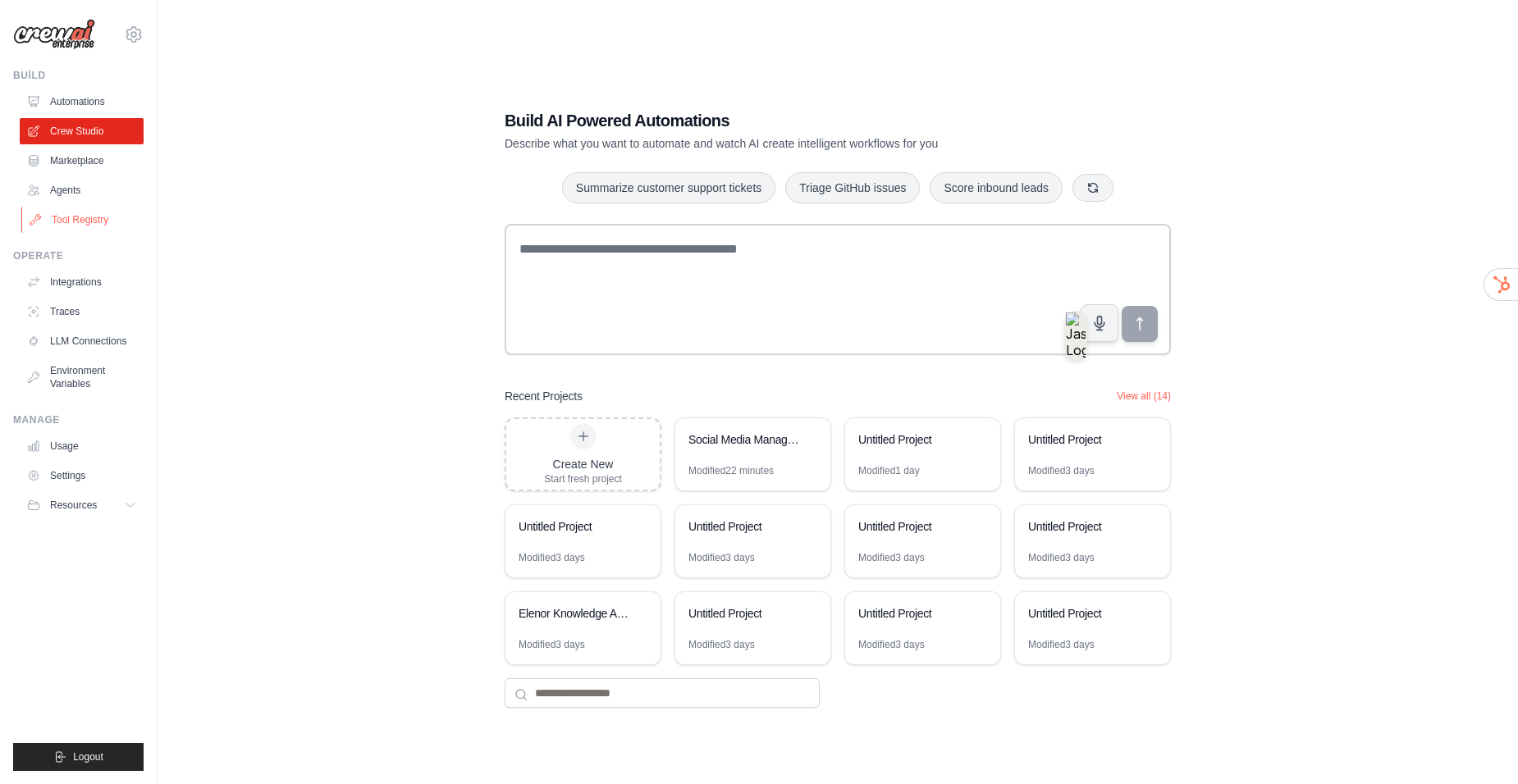
click at [86, 222] on link "Tool Registry" at bounding box center [83, 220] width 124 height 26
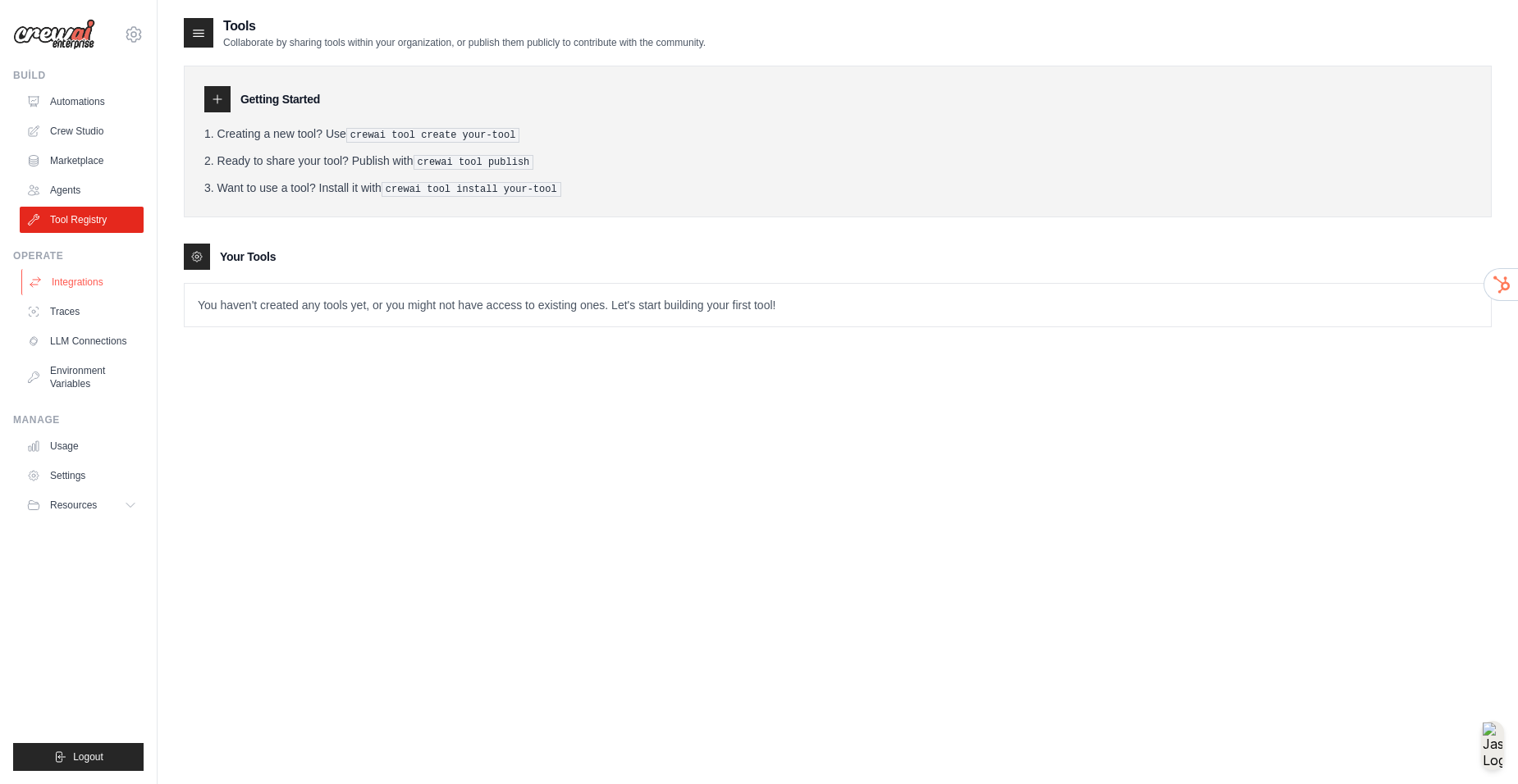
click at [105, 282] on link "Integrations" at bounding box center [83, 282] width 124 height 26
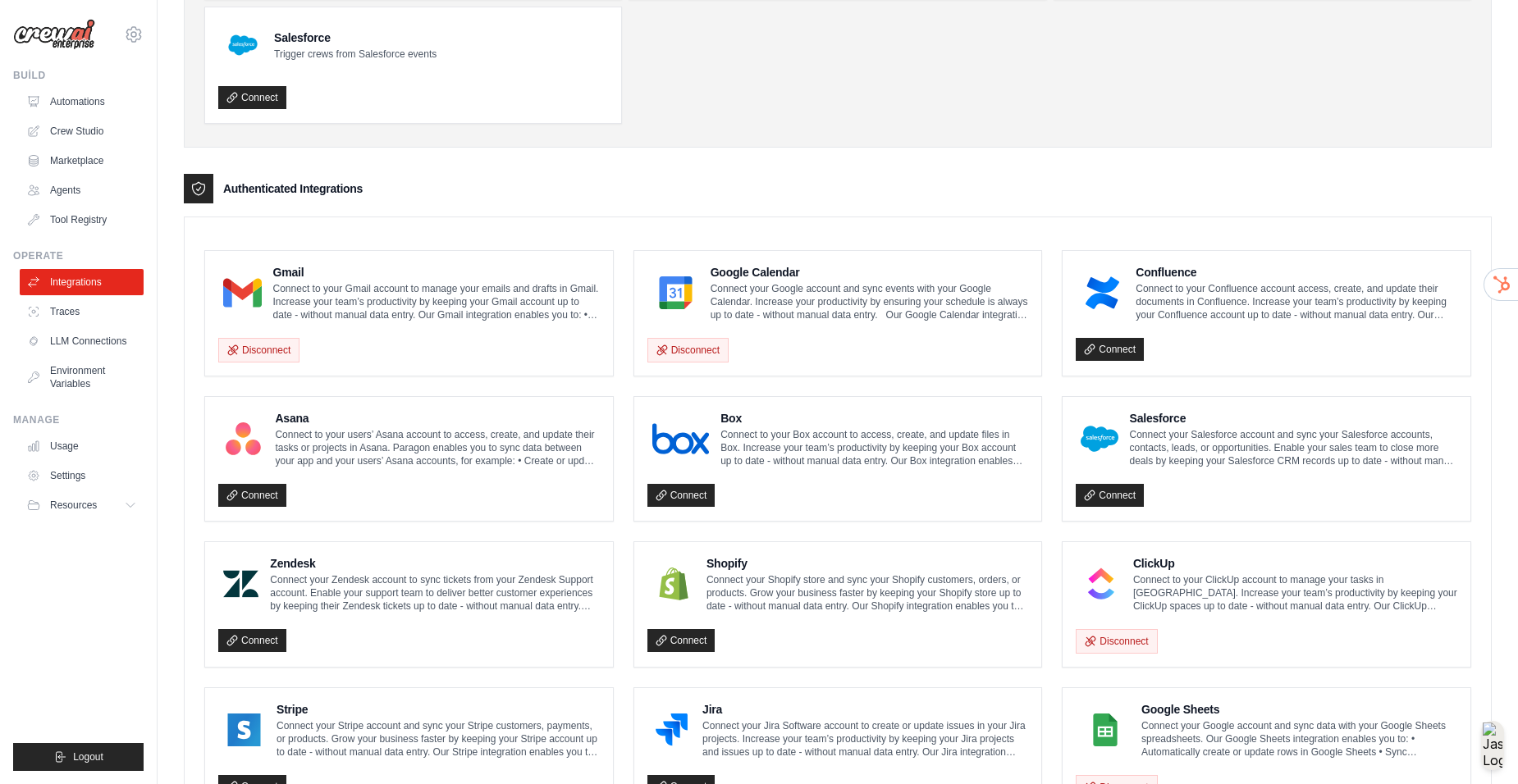
scroll to position [247, 0]
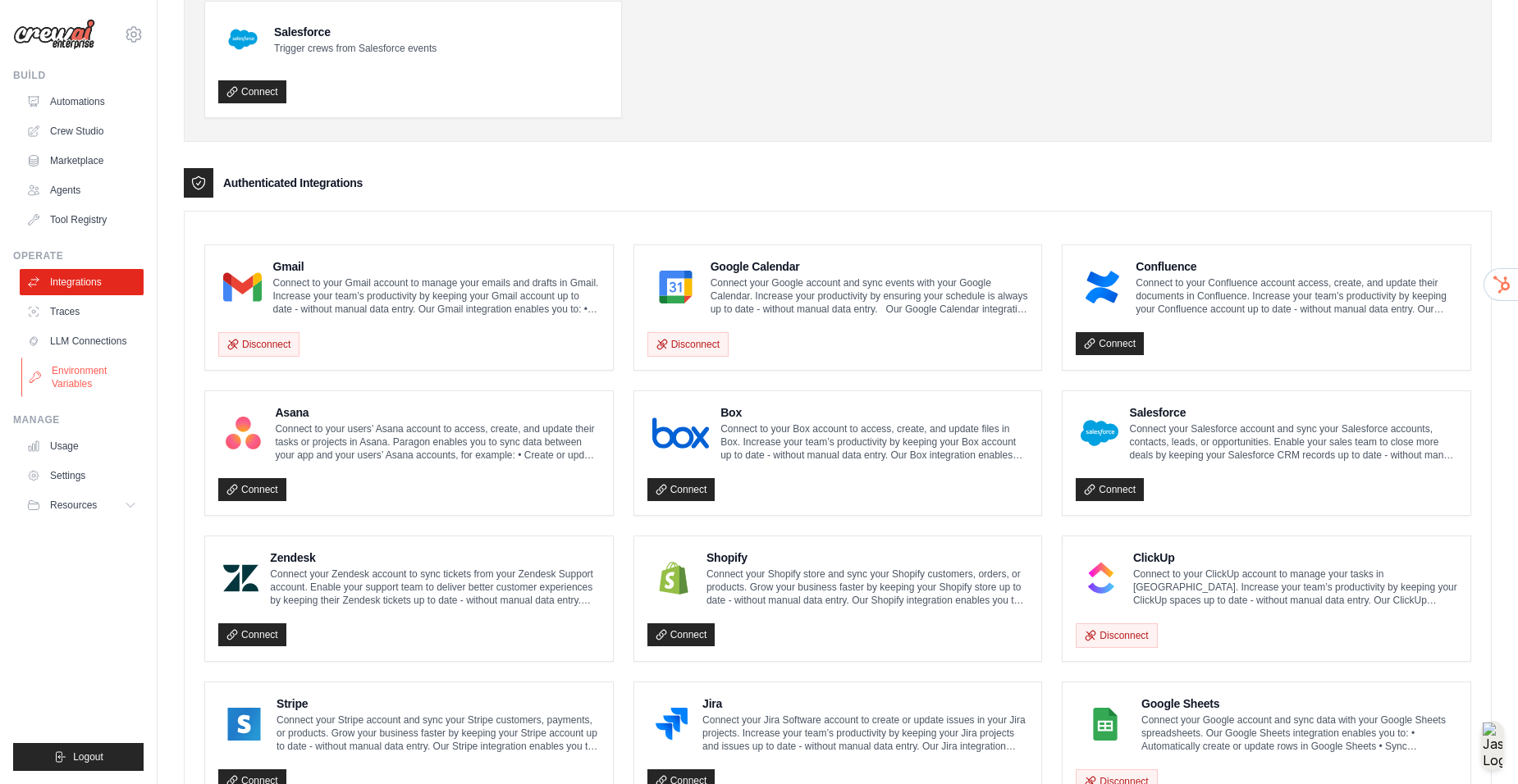
click at [69, 372] on link "Environment Variables" at bounding box center [83, 377] width 124 height 39
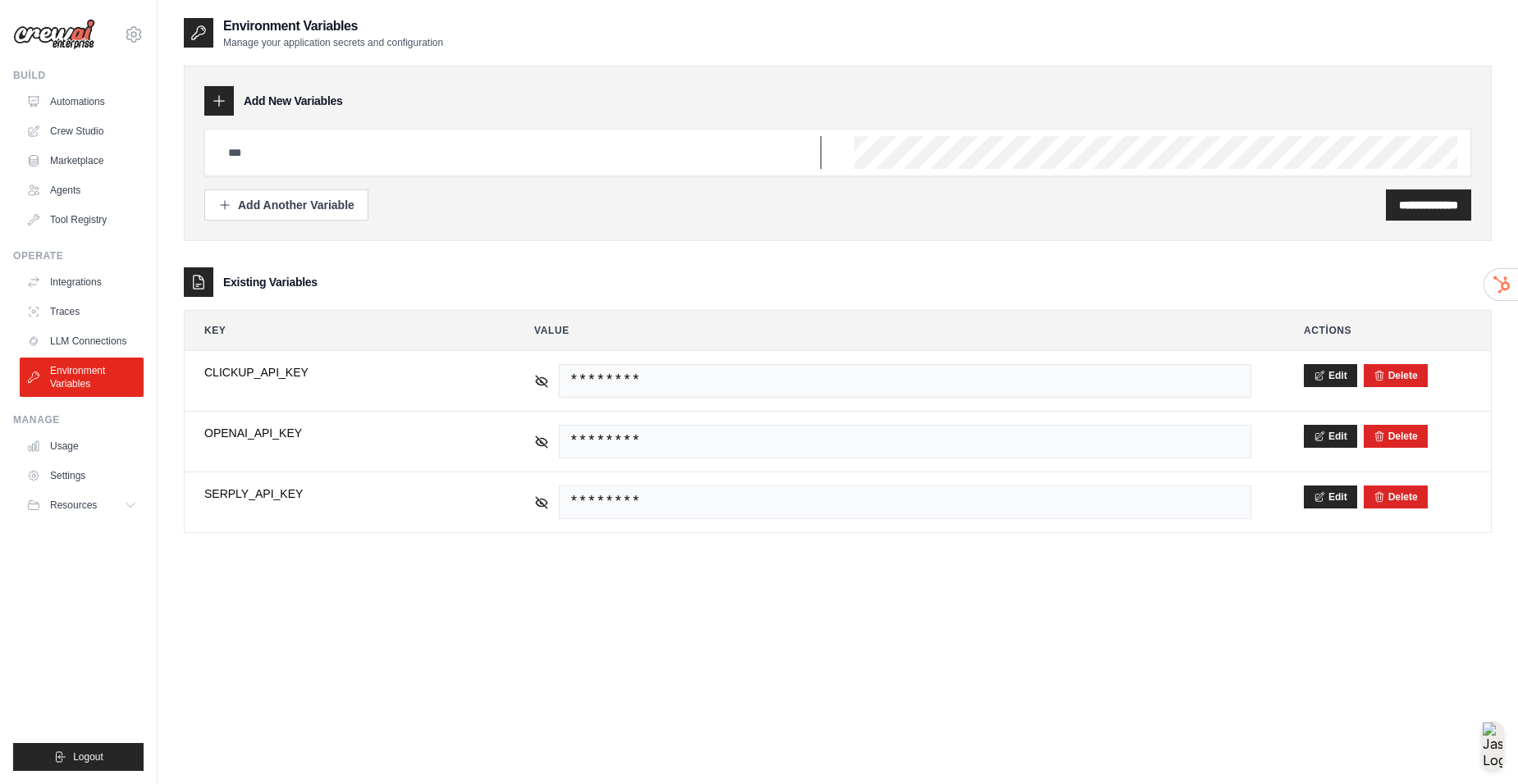
type input "**********"
click at [95, 473] on link "Settings" at bounding box center [83, 476] width 124 height 26
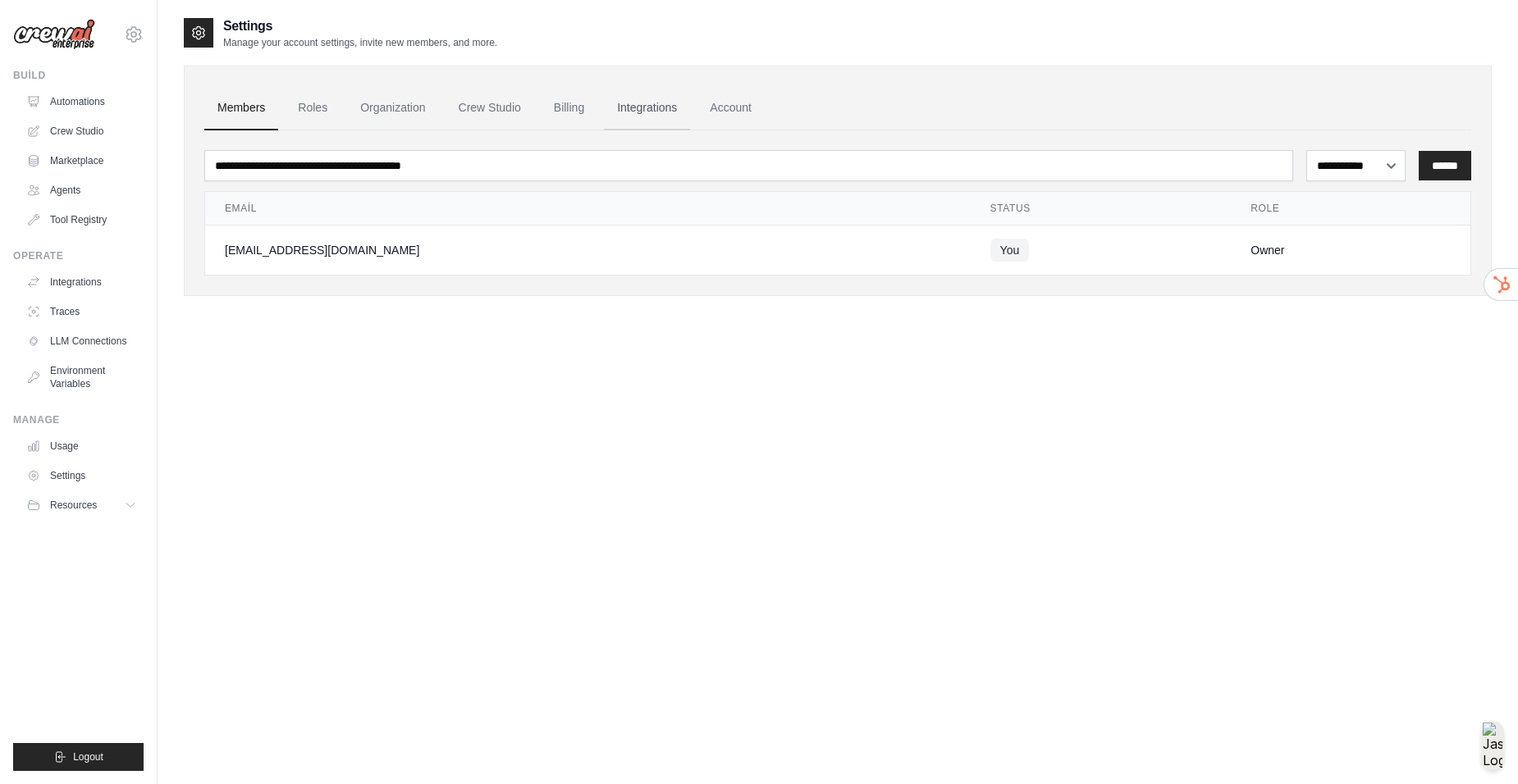
click at [657, 118] on link "Integrations" at bounding box center [647, 108] width 86 height 44
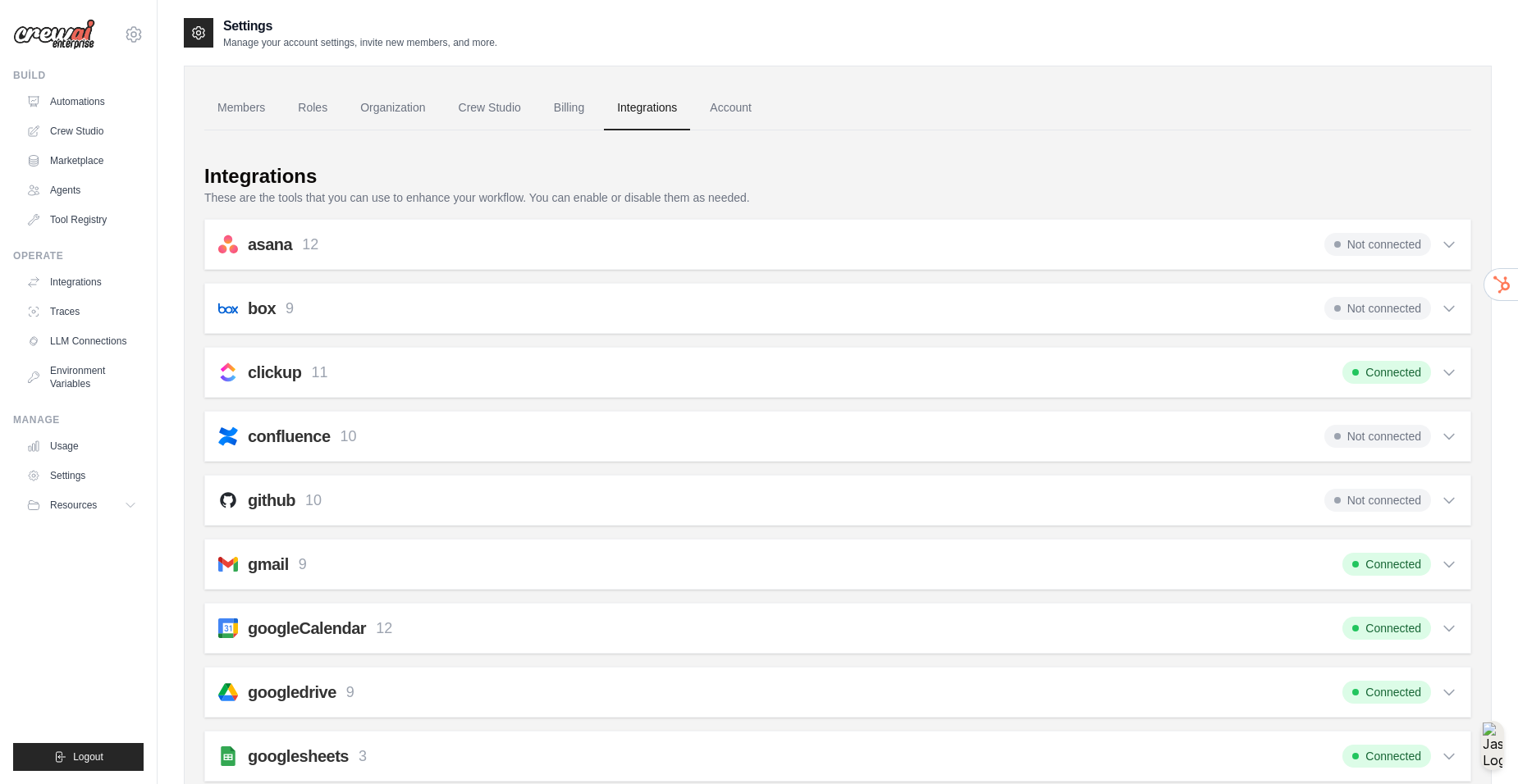
click at [1418, 370] on span "Connected" at bounding box center [1387, 372] width 89 height 23
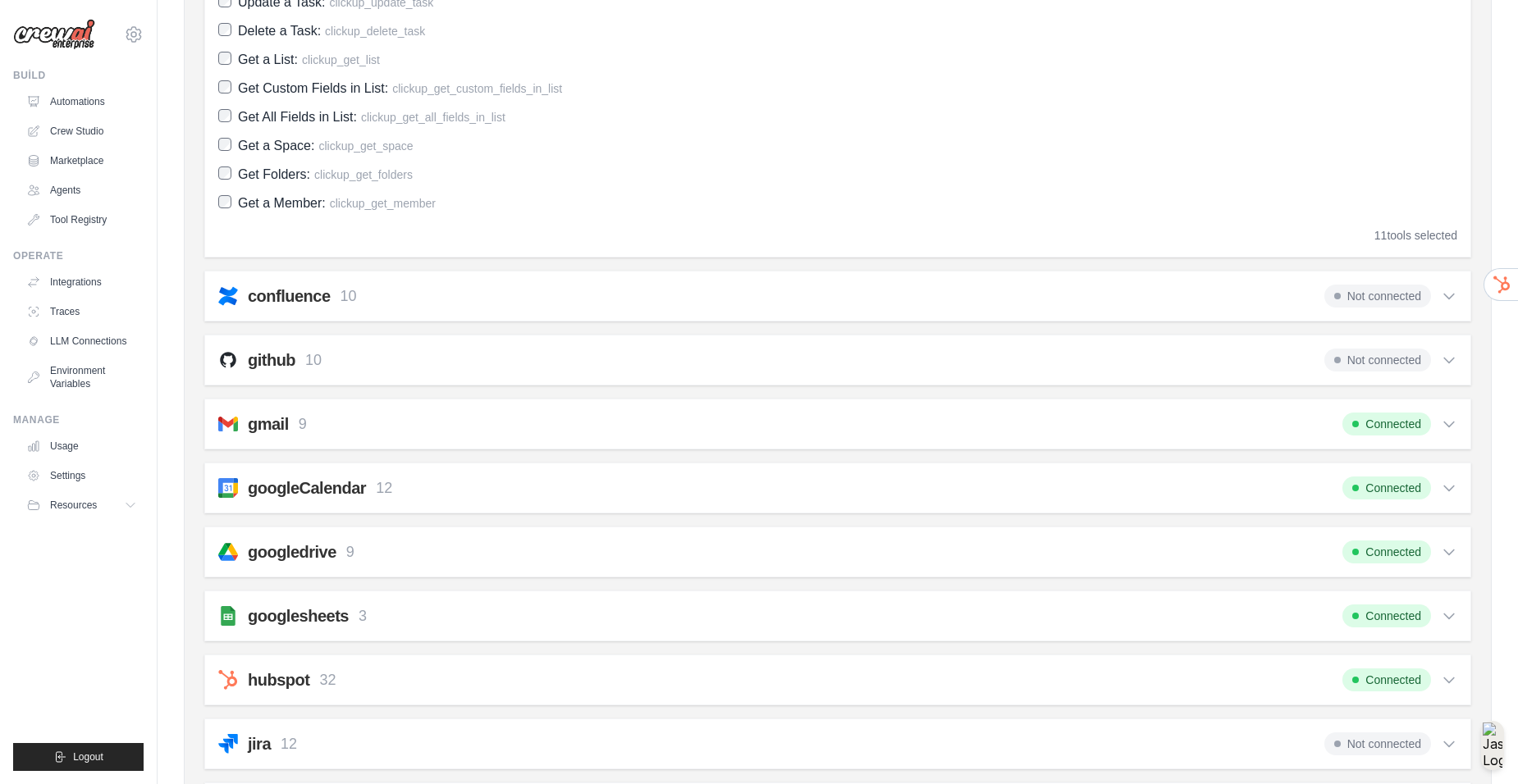
scroll to position [739, 0]
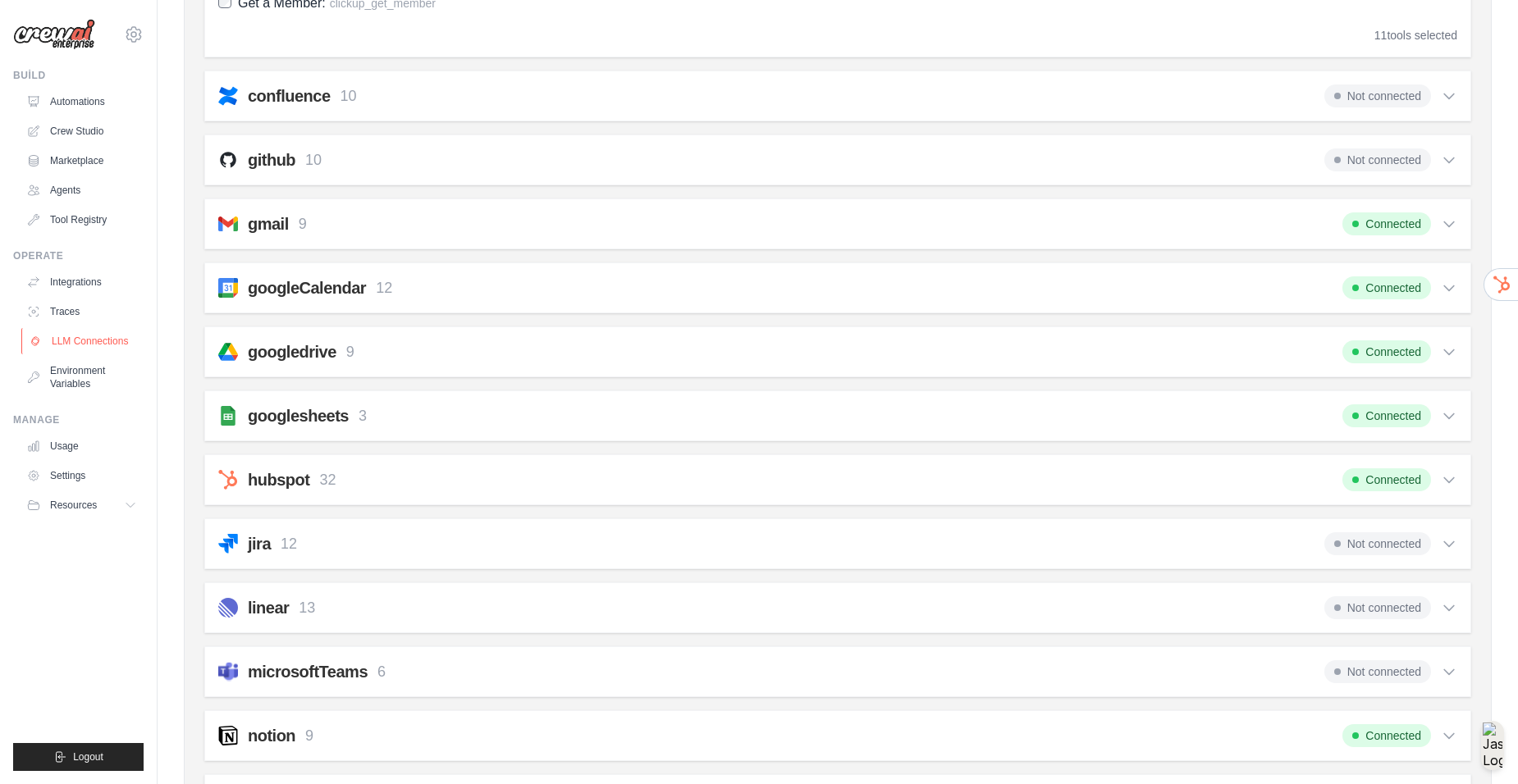
click at [120, 343] on link "LLM Connections" at bounding box center [83, 341] width 124 height 26
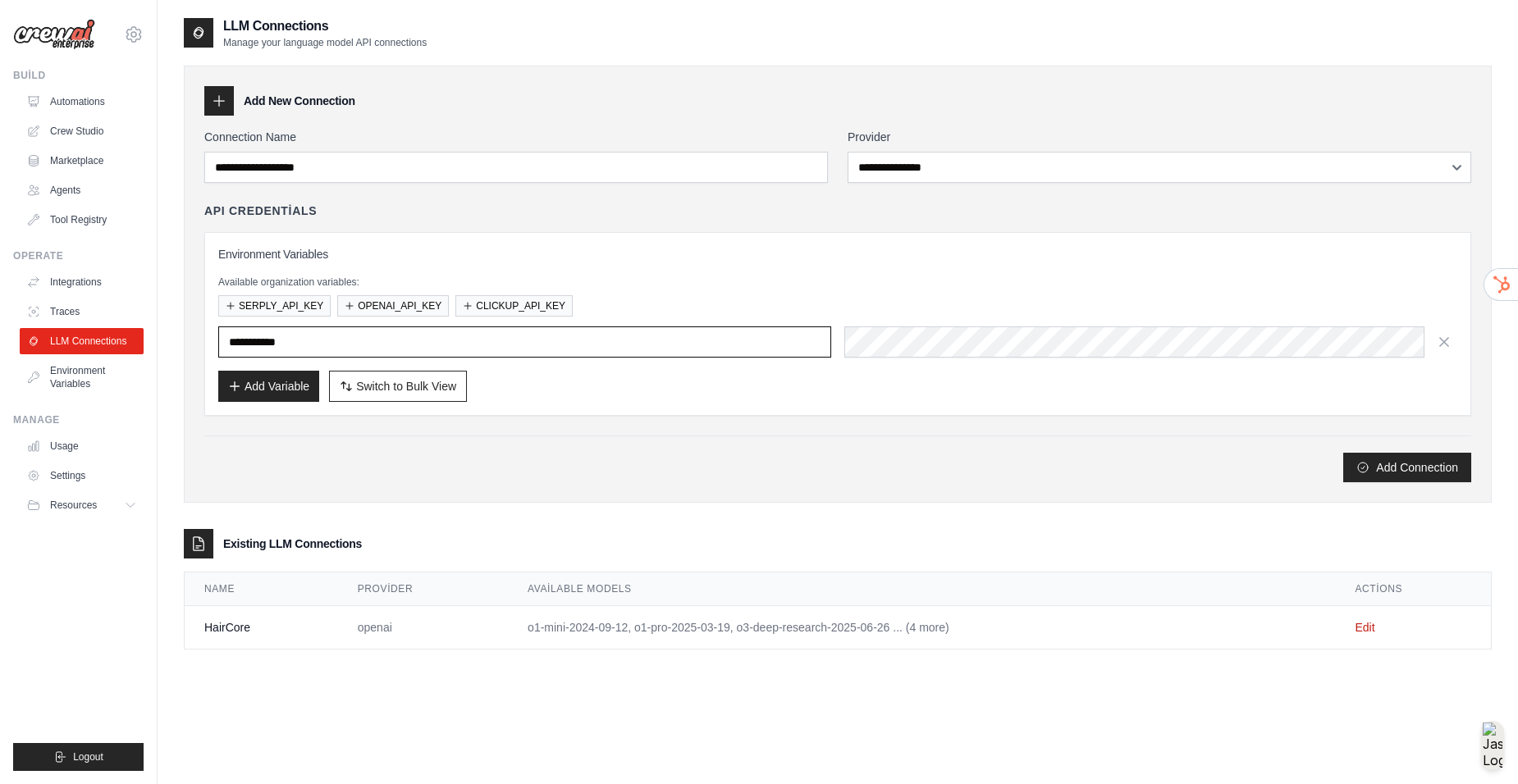
type input "**********"
click at [556, 311] on button "CLICKUP_API_KEY" at bounding box center [514, 305] width 118 height 21
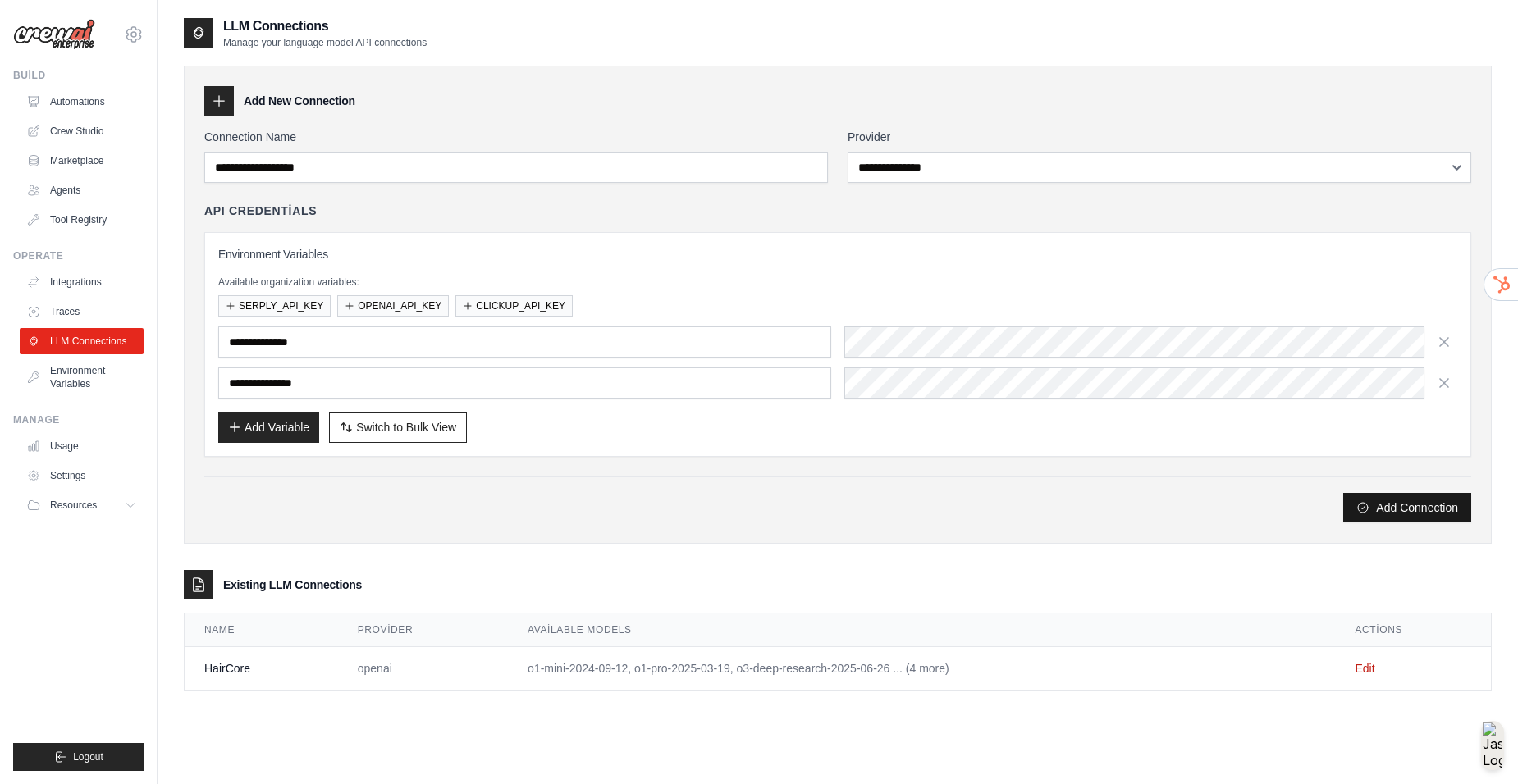
click at [1404, 509] on button "Add Connection" at bounding box center [1407, 508] width 128 height 30
click at [483, 515] on div "Add Connection" at bounding box center [838, 509] width 1267 height 30
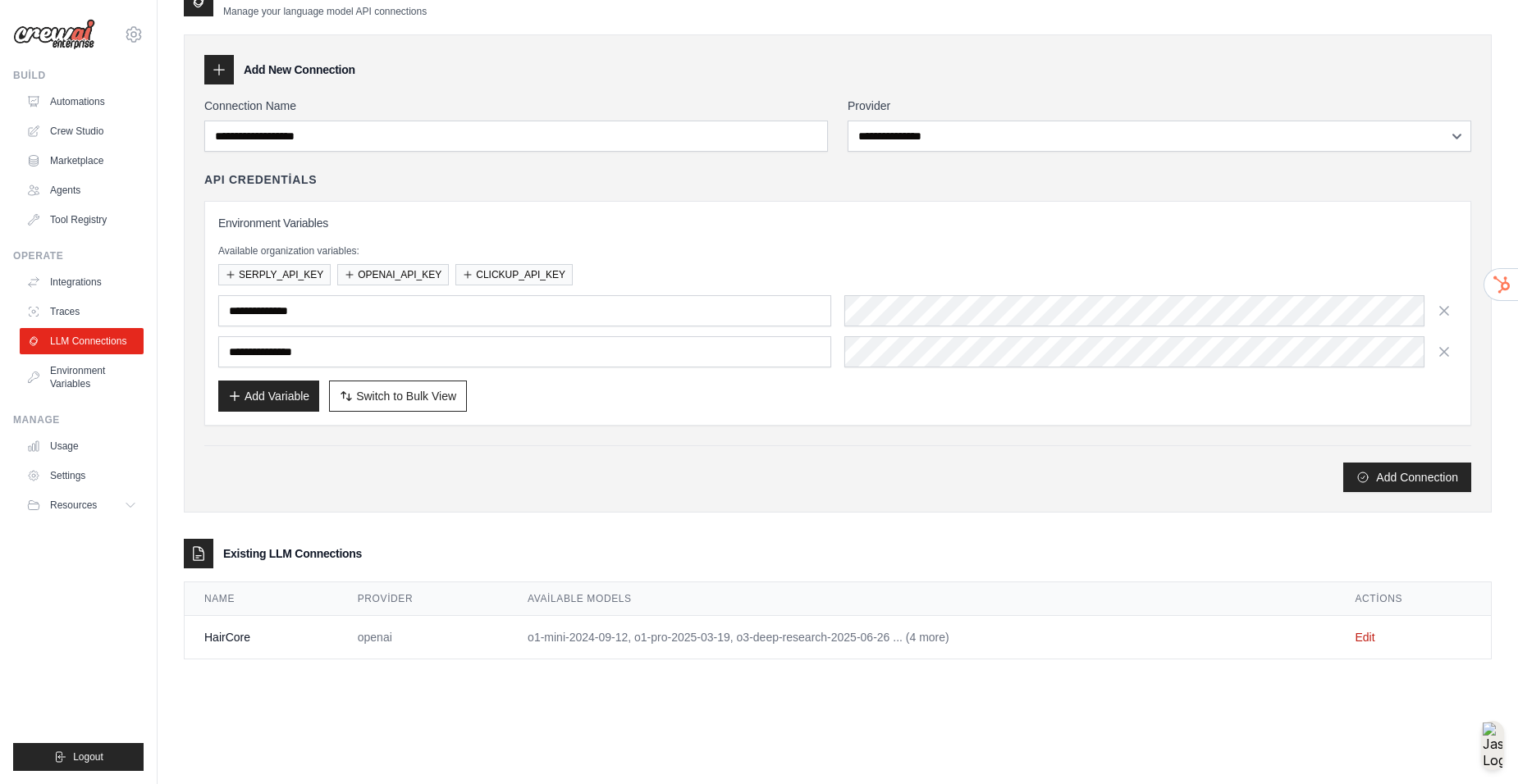
scroll to position [33, 0]
click at [567, 504] on div "**********" at bounding box center [837, 272] width 1308 height 478
click at [520, 274] on button "CLICKUP_API_KEY" at bounding box center [514, 272] width 118 height 21
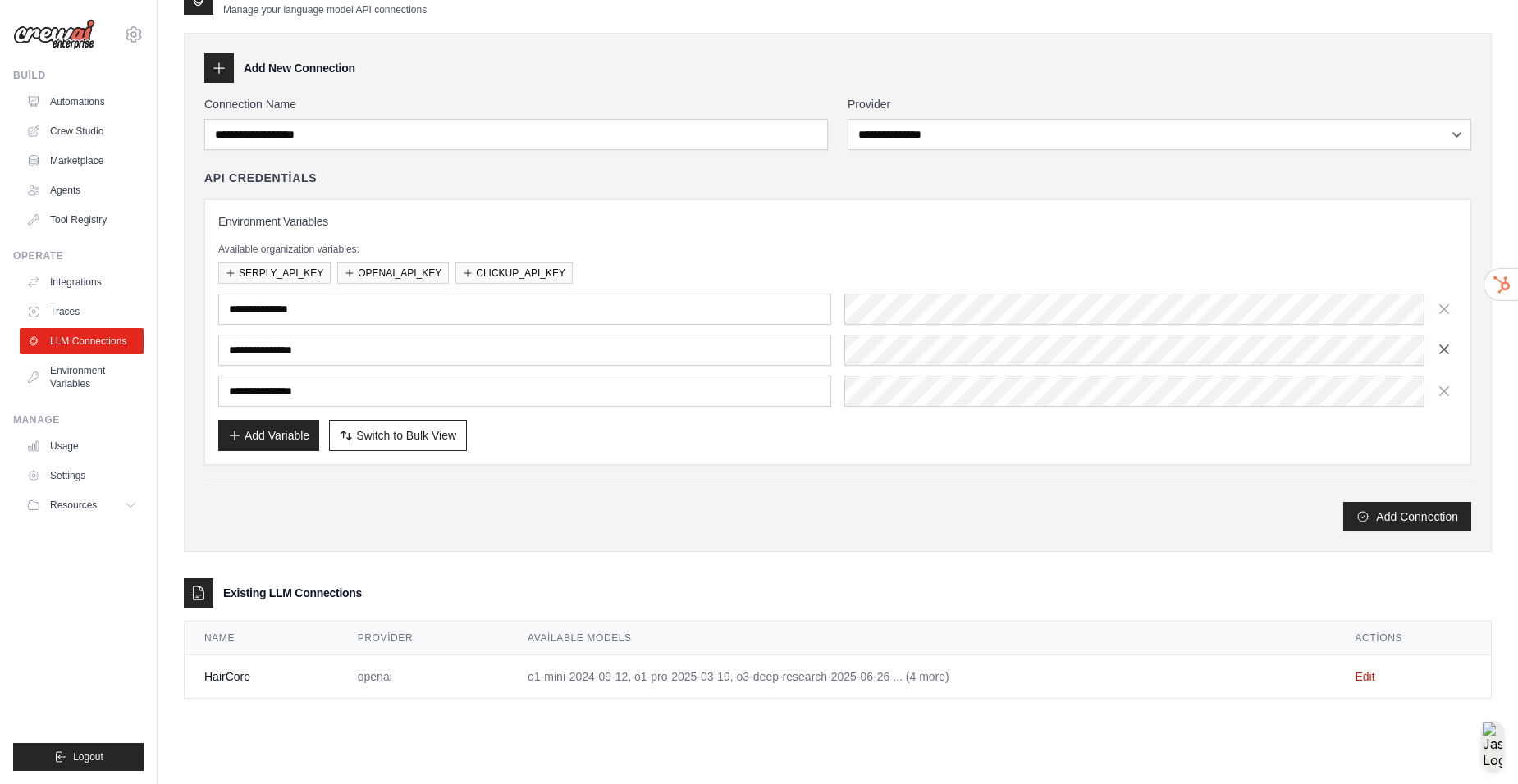
click at [1447, 352] on icon "button" at bounding box center [1444, 349] width 8 height 8
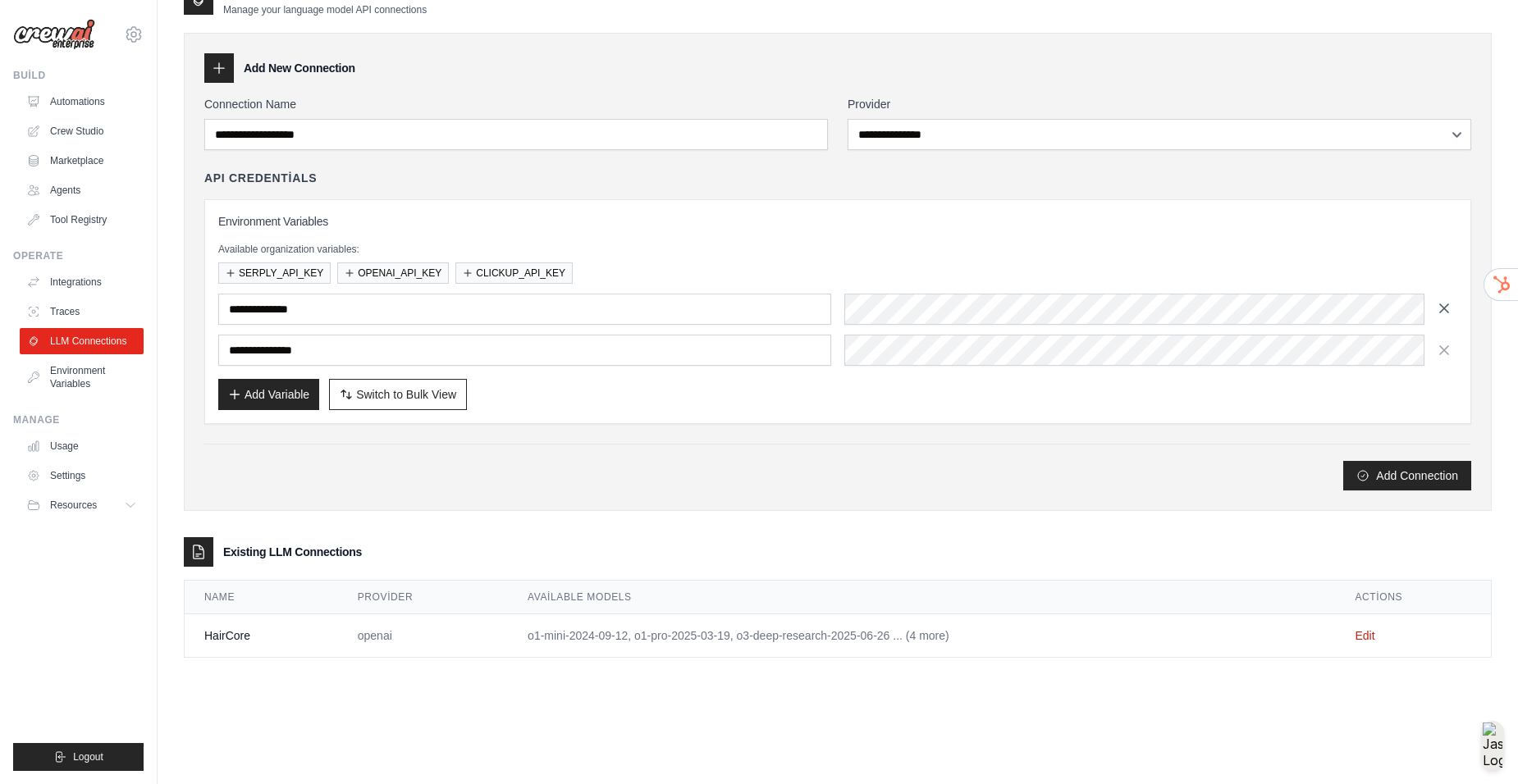
click at [1446, 303] on icon "button" at bounding box center [1444, 308] width 17 height 17
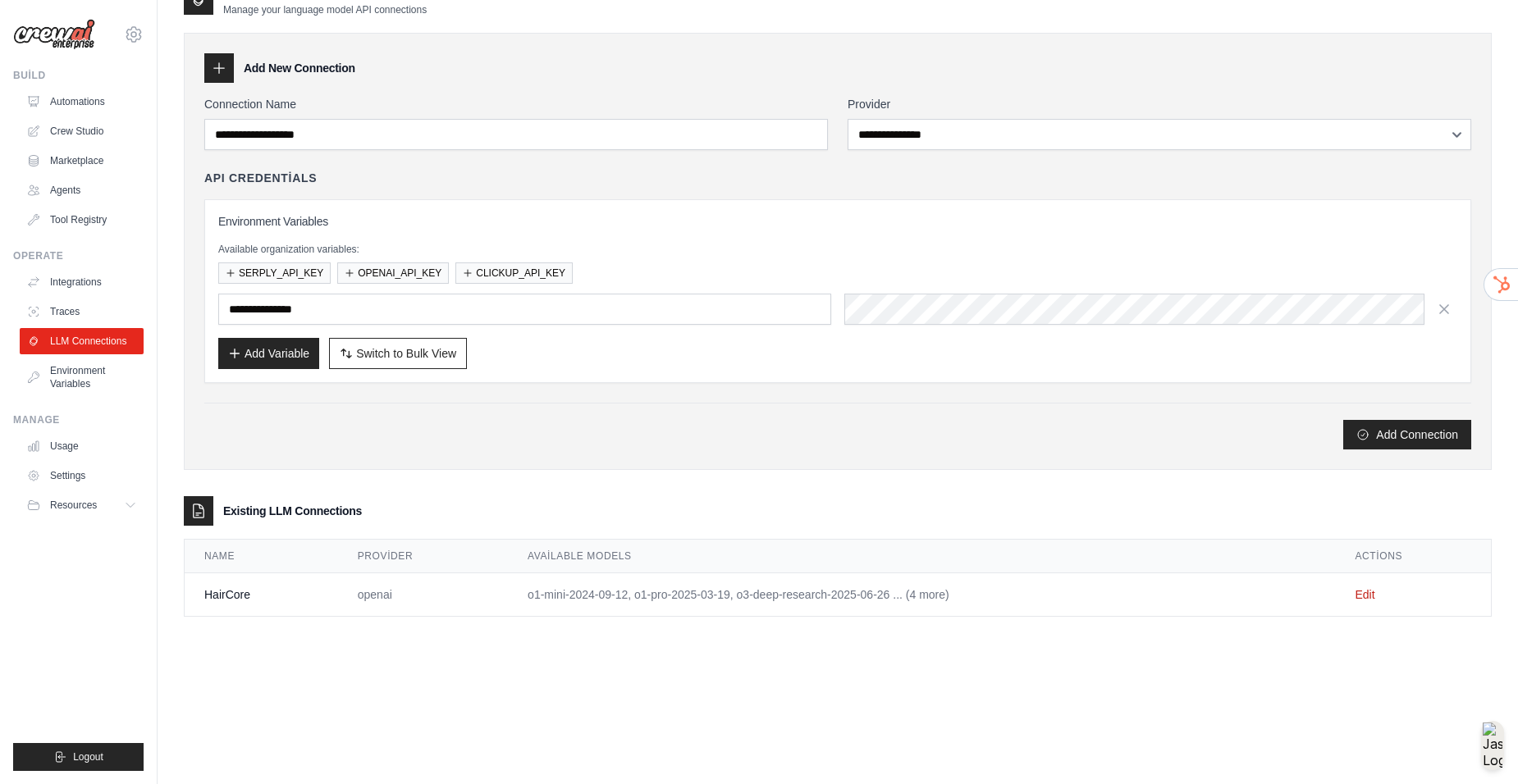
drag, startPoint x: 1446, startPoint y: 302, endPoint x: 1385, endPoint y: 312, distance: 61.8
click at [1445, 303] on icon "button" at bounding box center [1444, 309] width 17 height 17
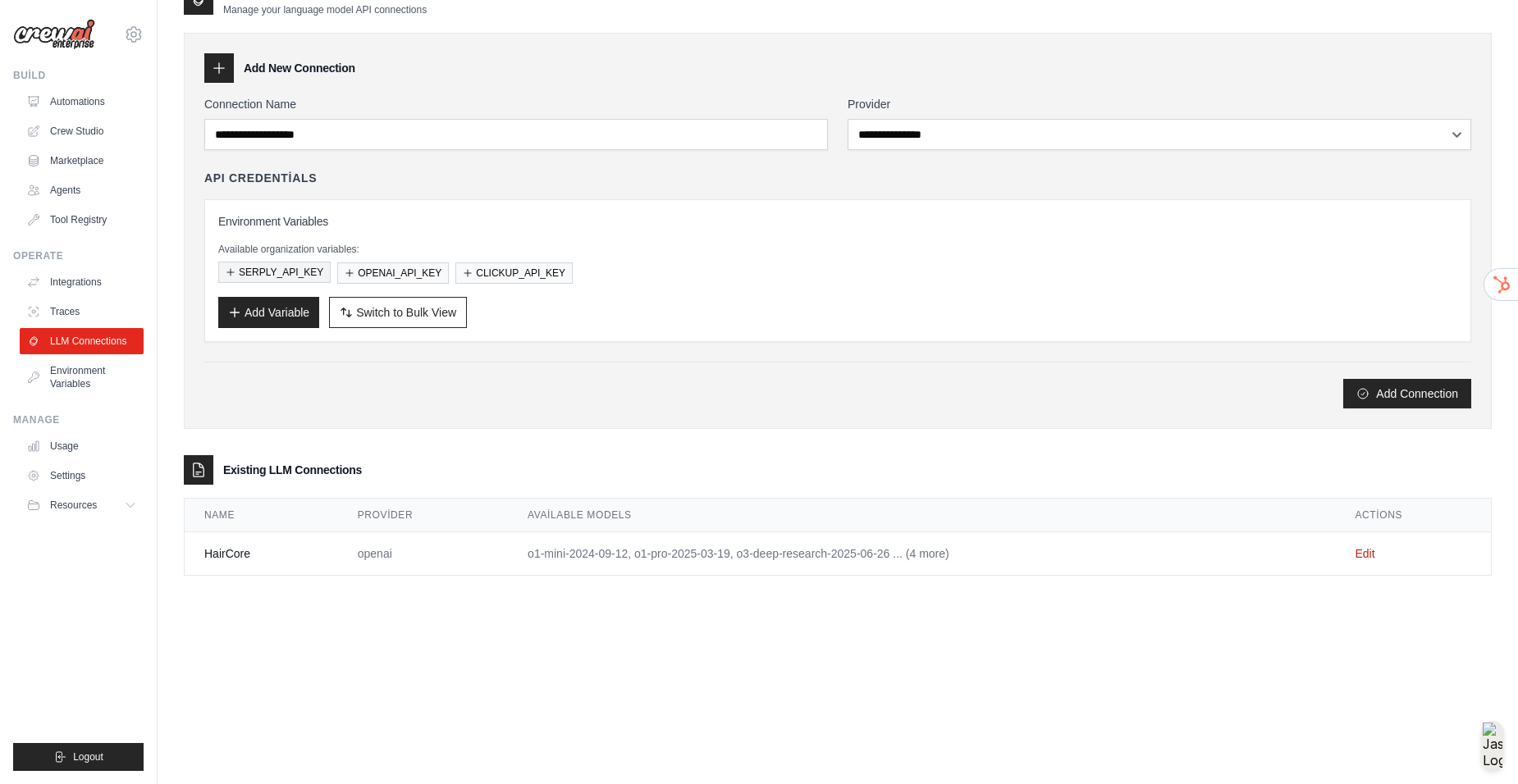
click at [278, 266] on button "SERPLY_API_KEY" at bounding box center [274, 272] width 112 height 21
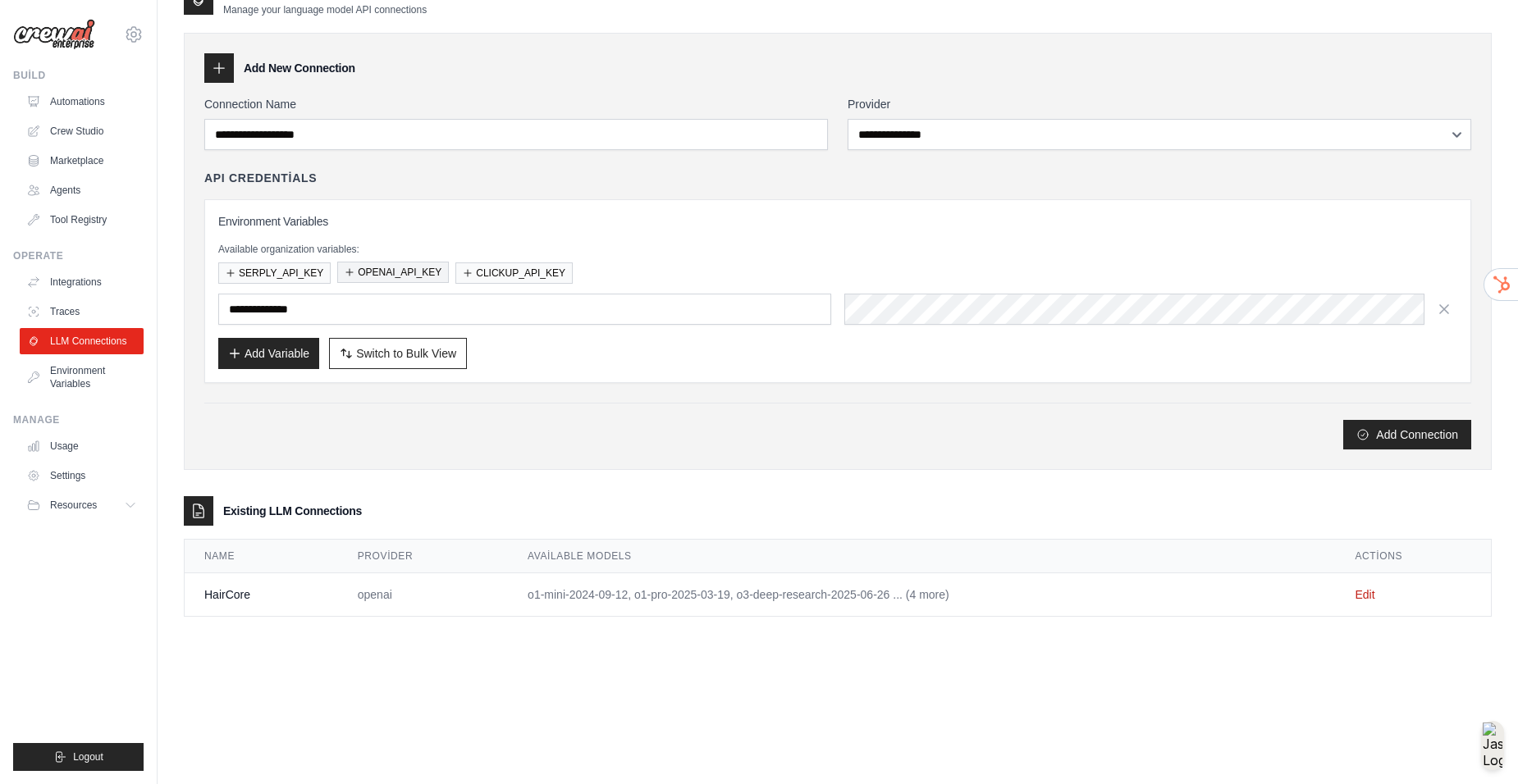
click at [374, 271] on button "OPENAI_API_KEY" at bounding box center [393, 272] width 112 height 21
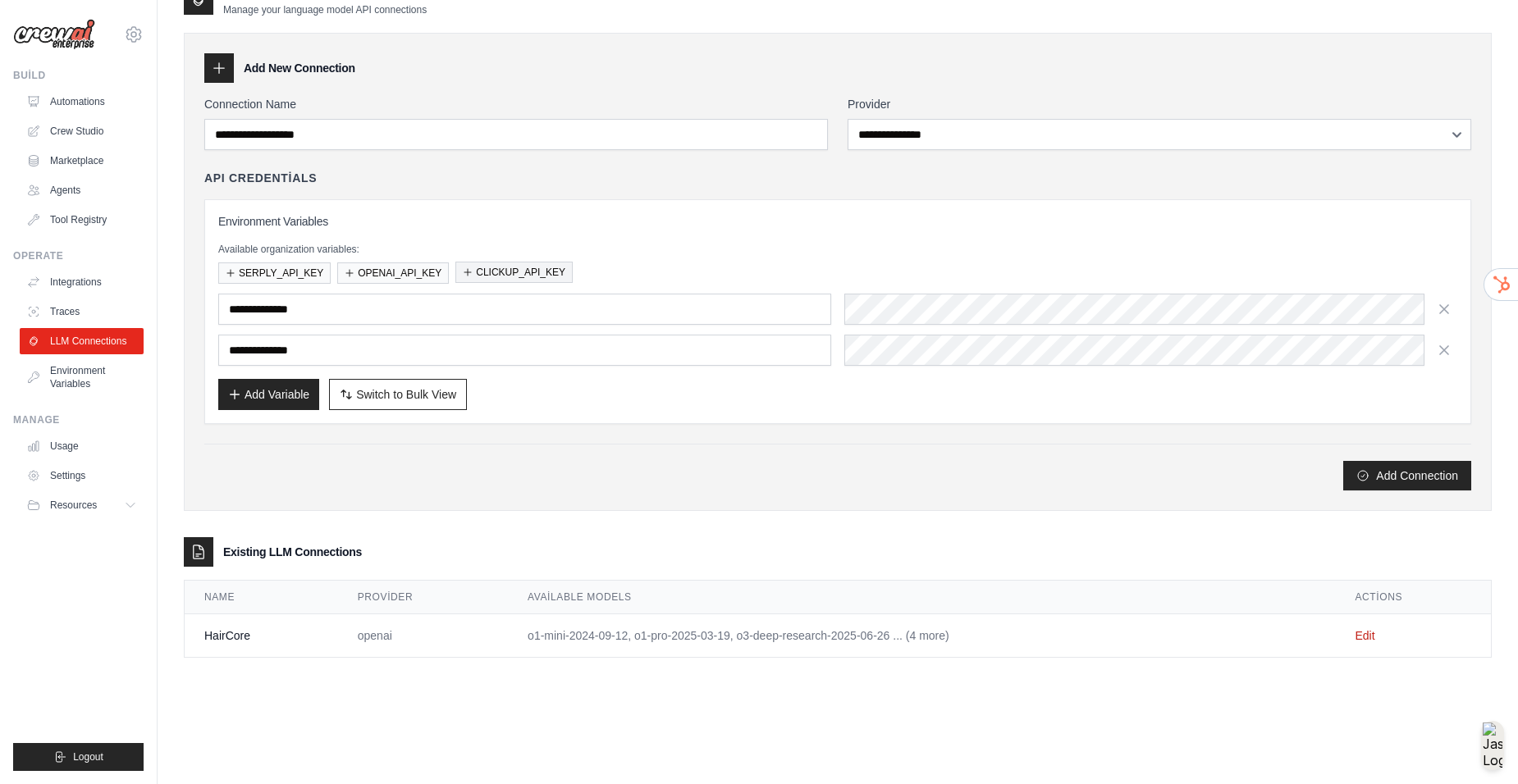
click at [505, 275] on button "CLICKUP_API_KEY" at bounding box center [514, 272] width 118 height 21
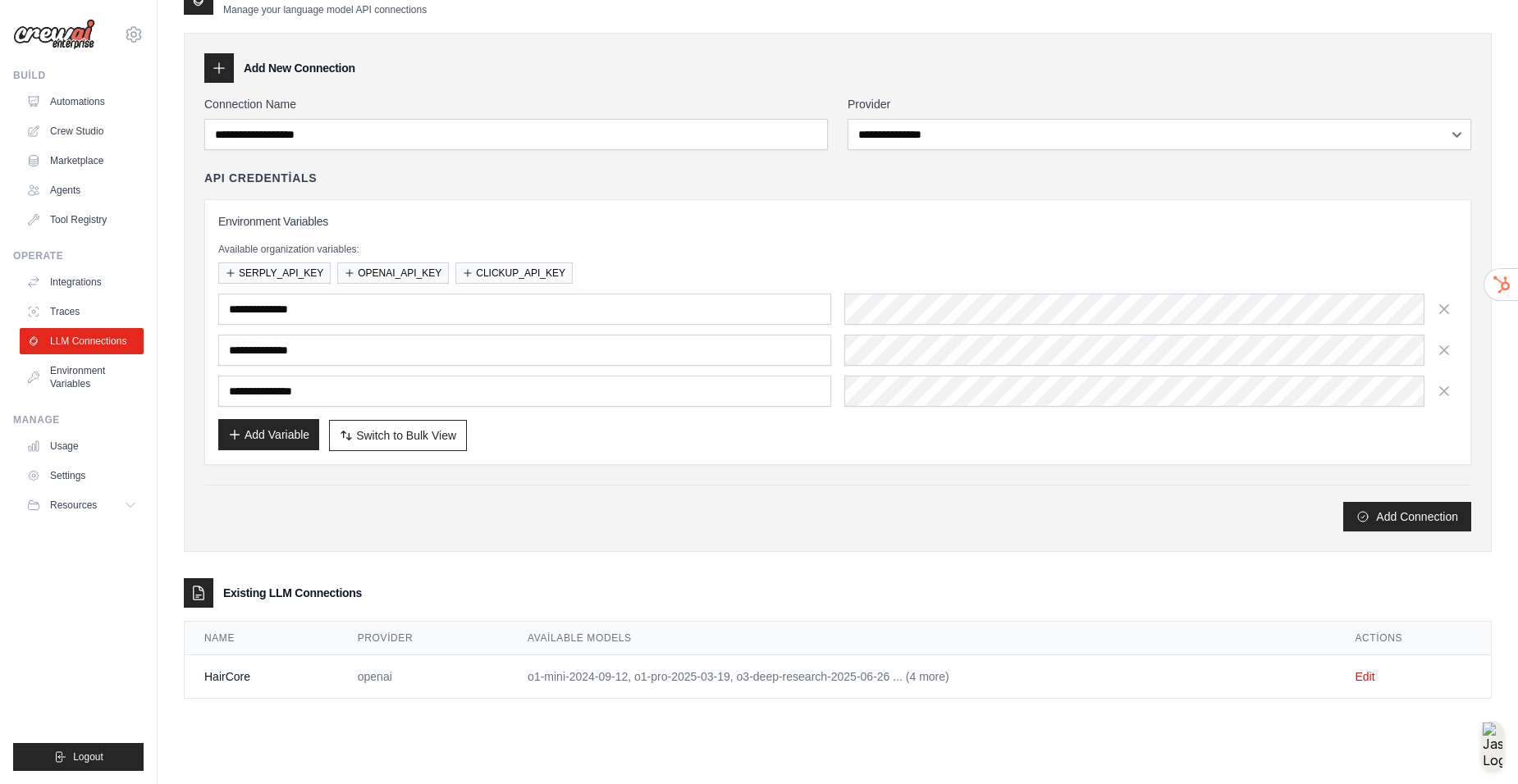
click at [306, 437] on button "Add Variable" at bounding box center [269, 435] width 101 height 31
click at [279, 437] on button "Add Variable" at bounding box center [269, 435] width 101 height 31
click at [109, 314] on link "Traces" at bounding box center [83, 312] width 124 height 26
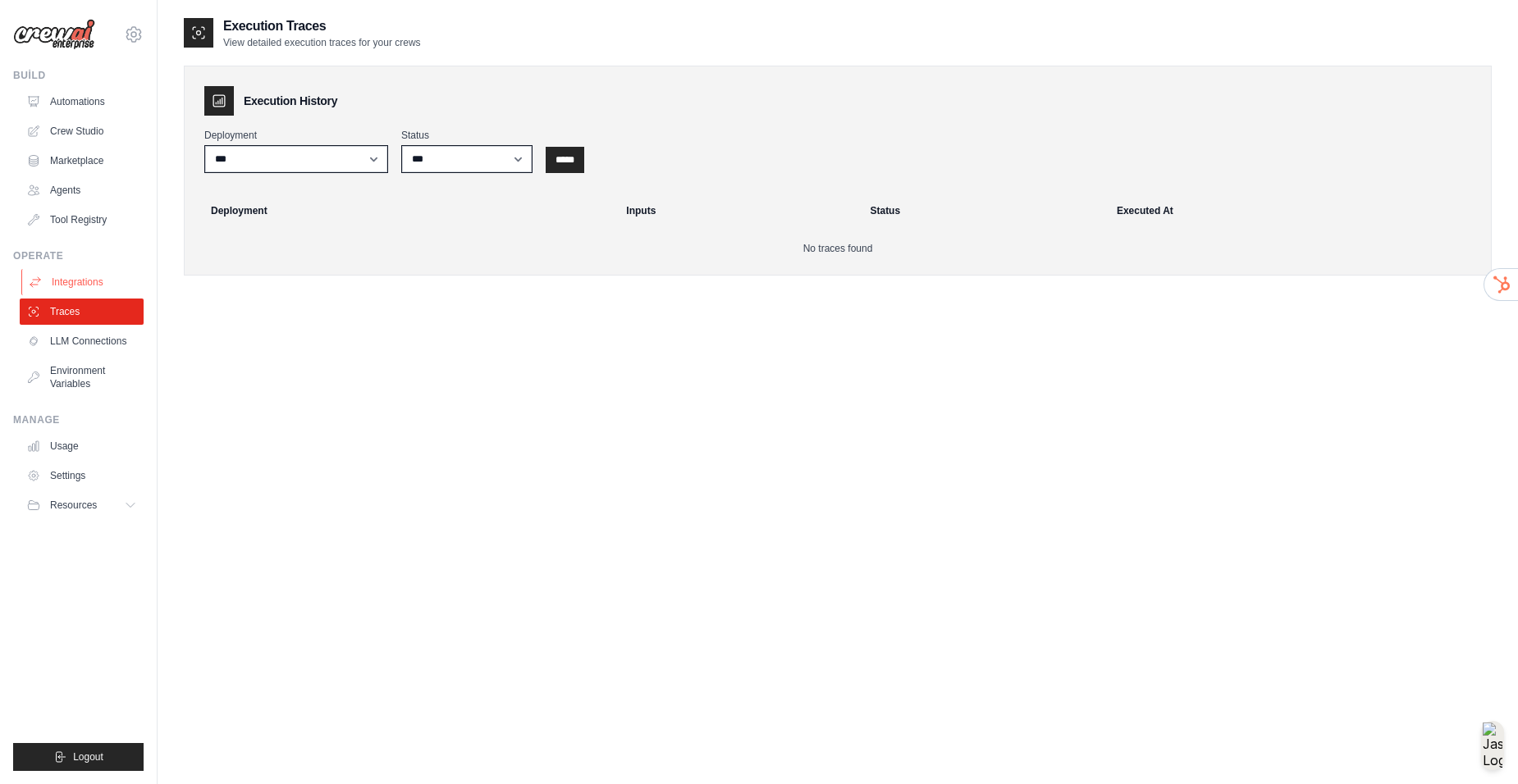
click at [119, 287] on link "Integrations" at bounding box center [83, 282] width 124 height 26
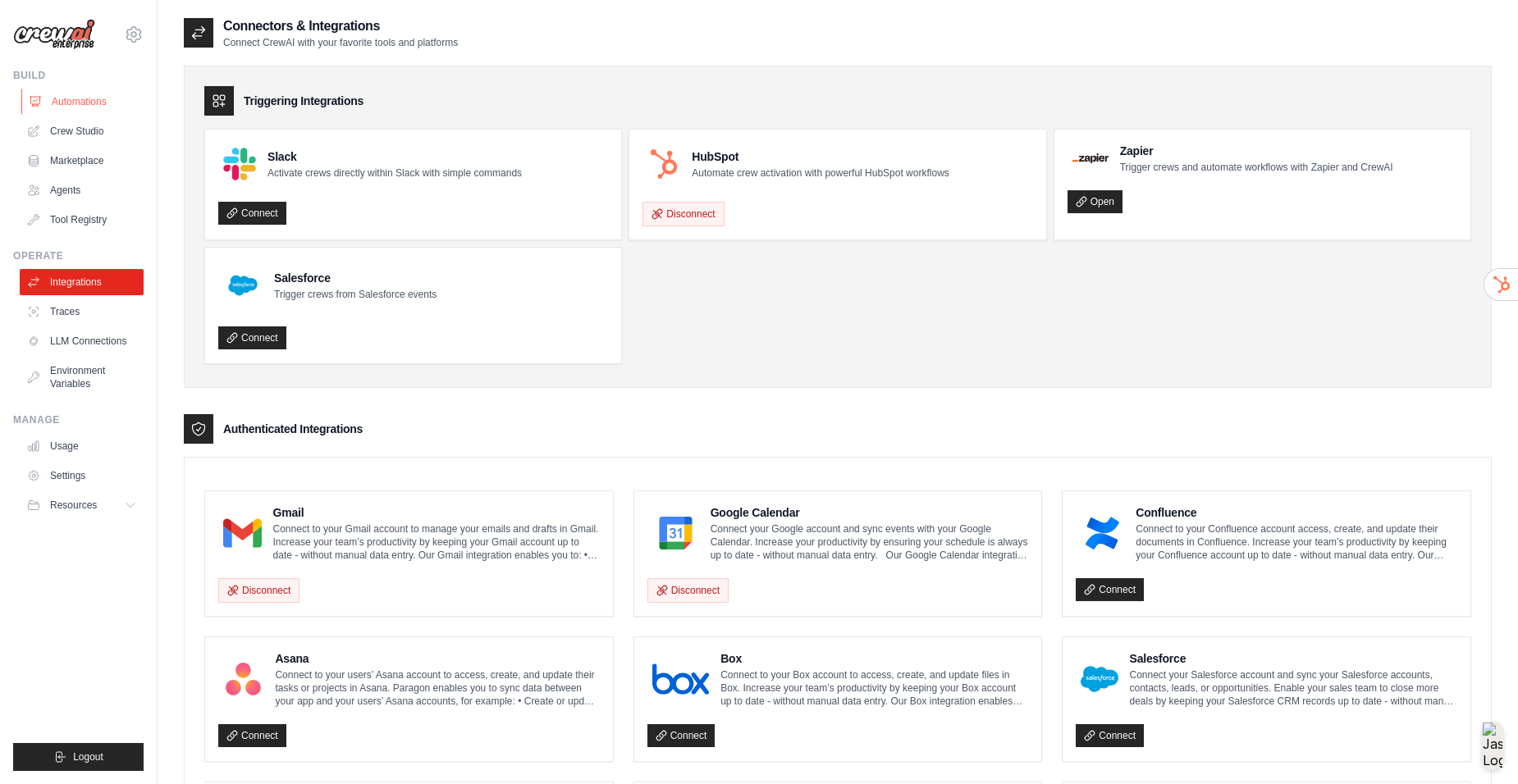
click at [91, 100] on link "Automations" at bounding box center [83, 102] width 124 height 26
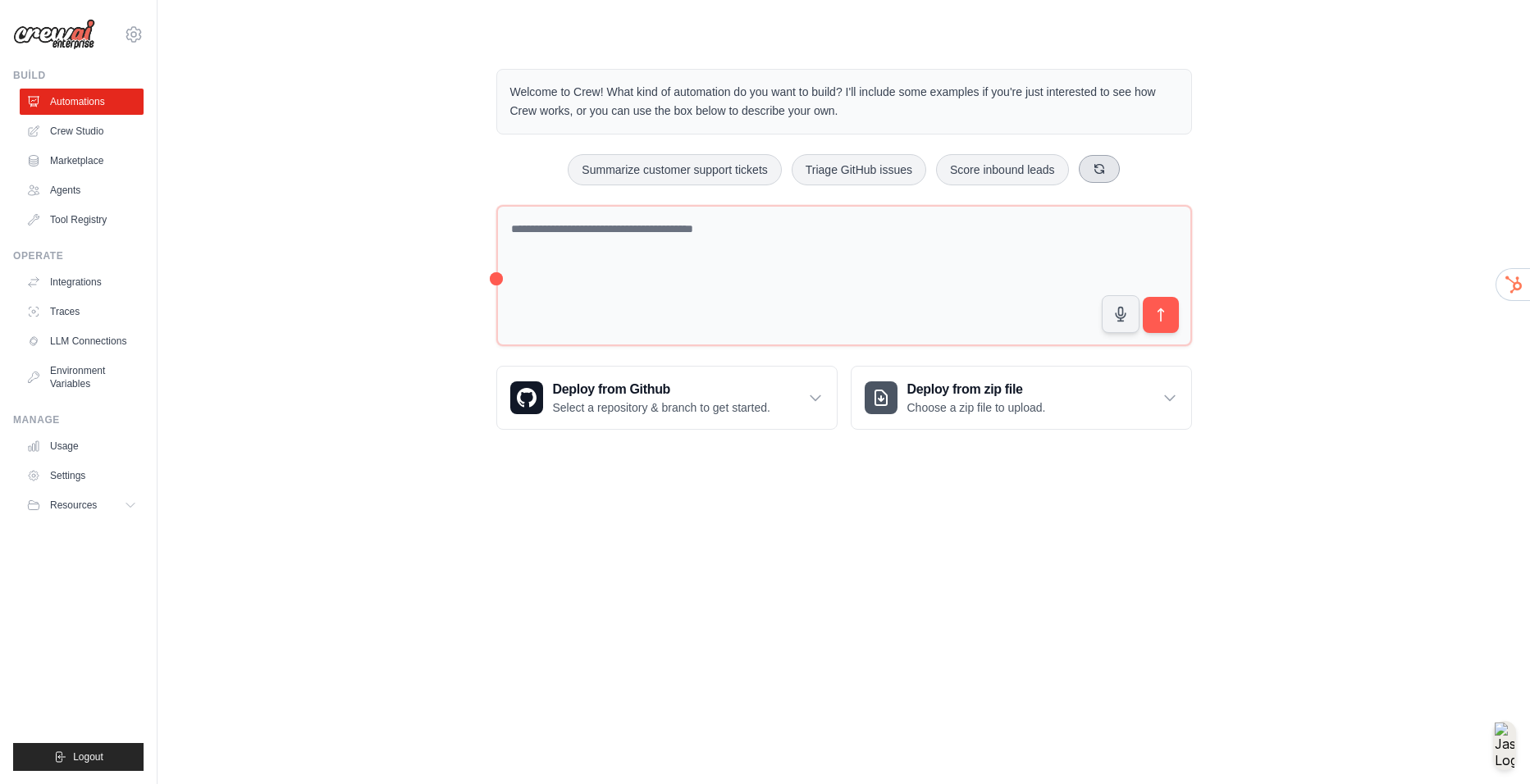
click at [1102, 170] on icon at bounding box center [1099, 168] width 9 height 9
click at [1132, 171] on icon at bounding box center [1130, 168] width 9 height 9
click at [1132, 171] on button at bounding box center [1145, 169] width 41 height 28
click at [1132, 171] on icon at bounding box center [1127, 168] width 13 height 13
click at [1112, 179] on button at bounding box center [1111, 169] width 41 height 28
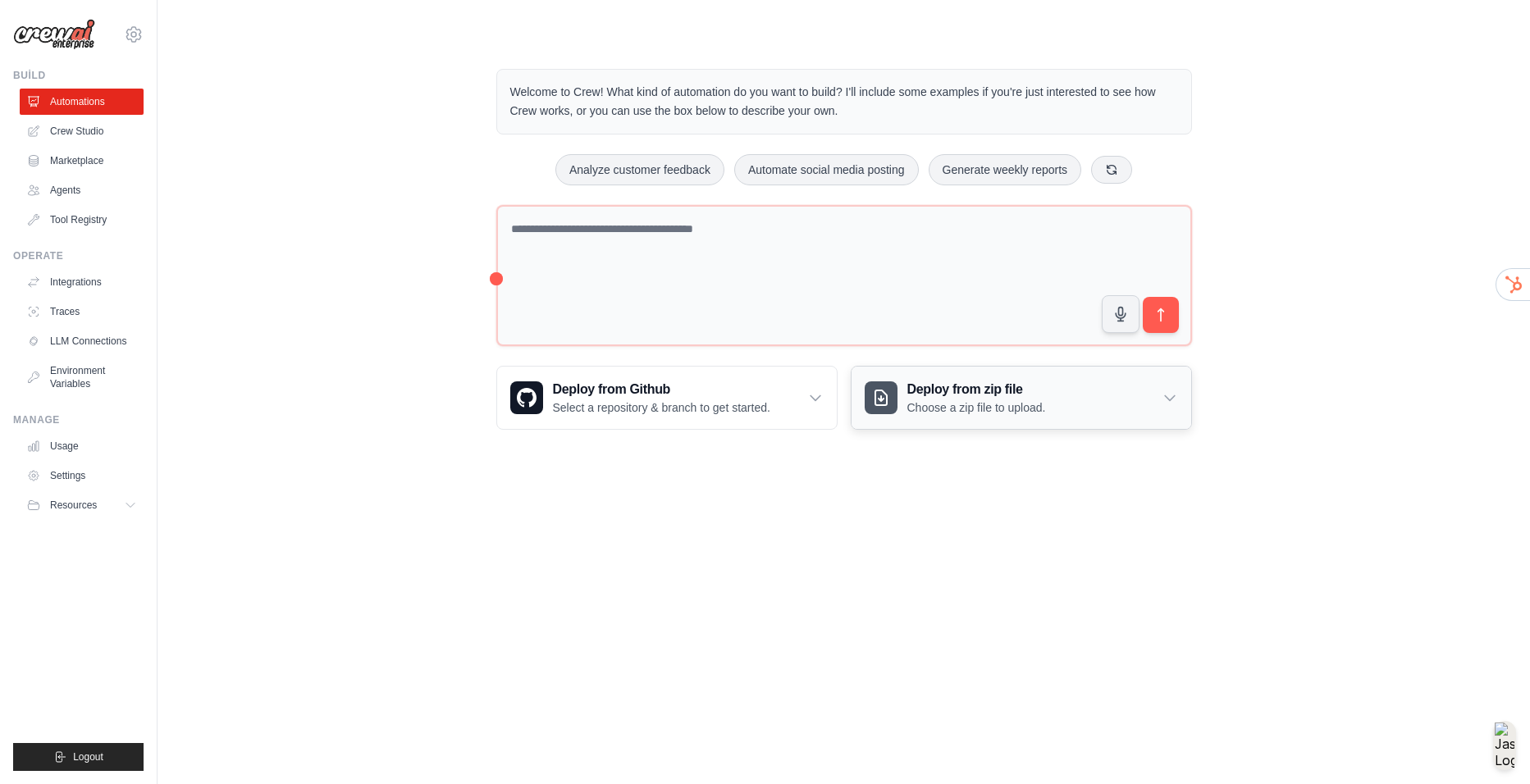
click at [1158, 397] on div "Deploy from zip file Choose a zip file to upload." at bounding box center [1022, 398] width 340 height 63
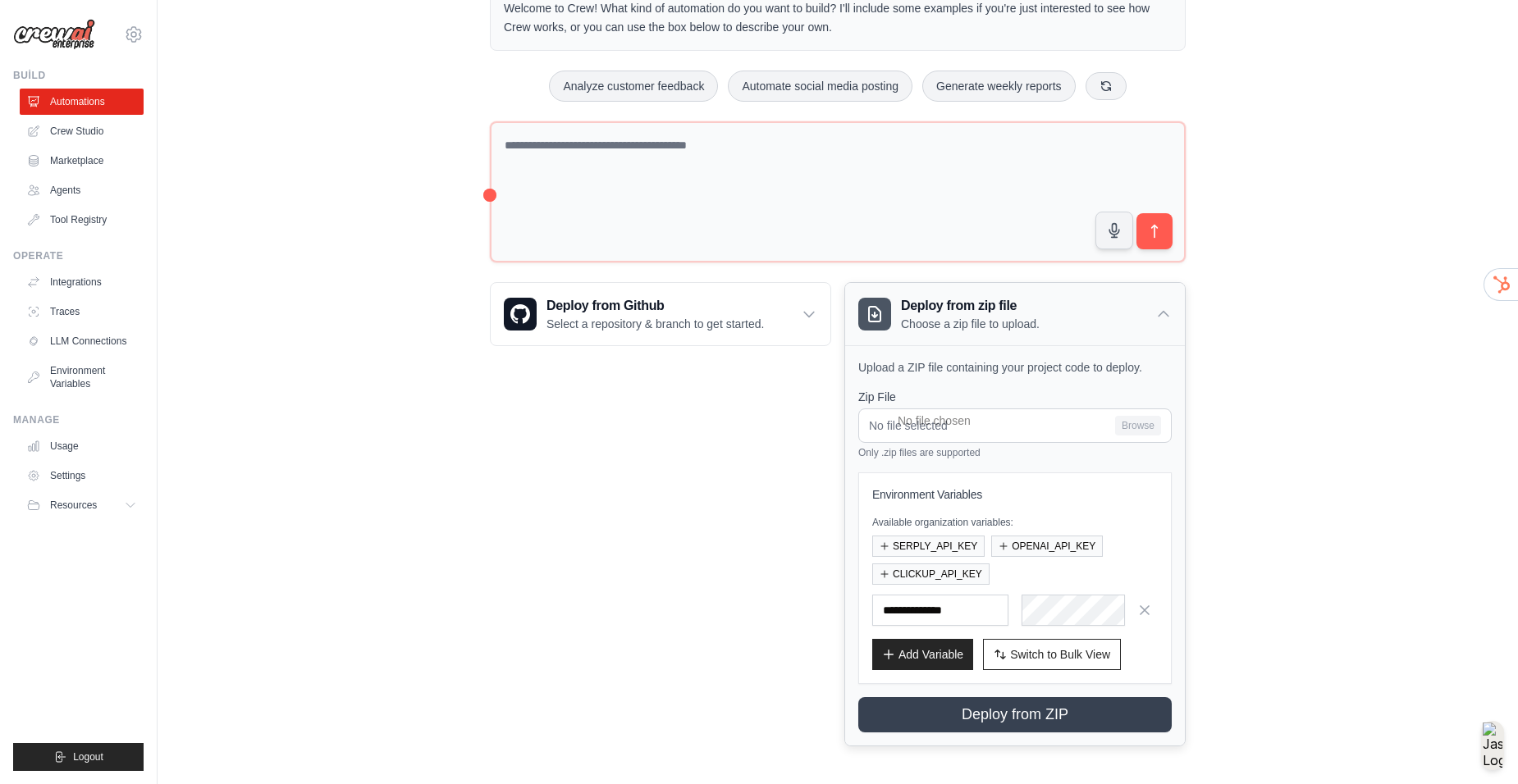
scroll to position [89, 0]
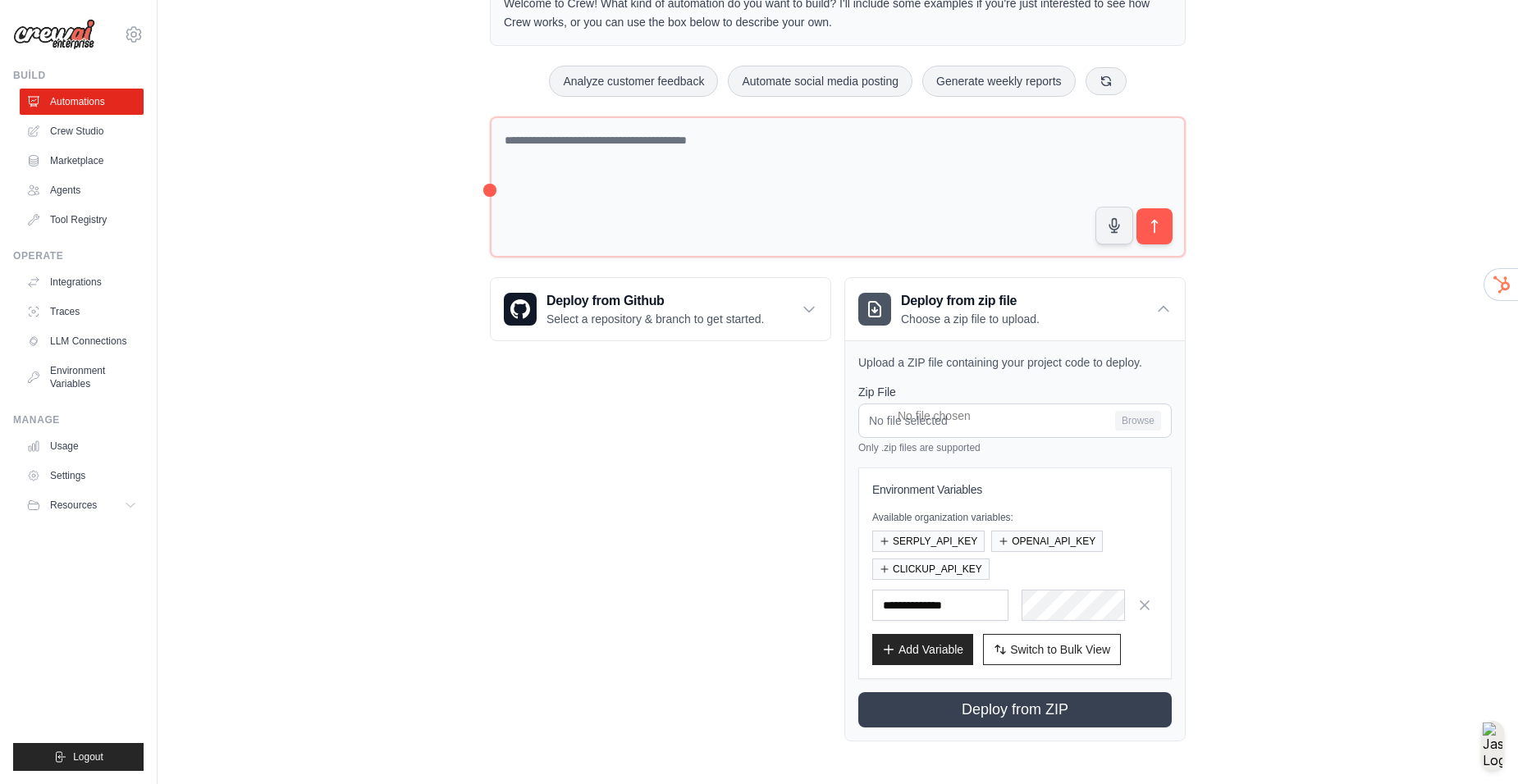
click at [1270, 397] on div "Welcome to Crew! What kind of automation do you want to build? I'll include som…" at bounding box center [837, 361] width 1308 height 814
click at [1164, 311] on icon at bounding box center [1163, 309] width 17 height 17
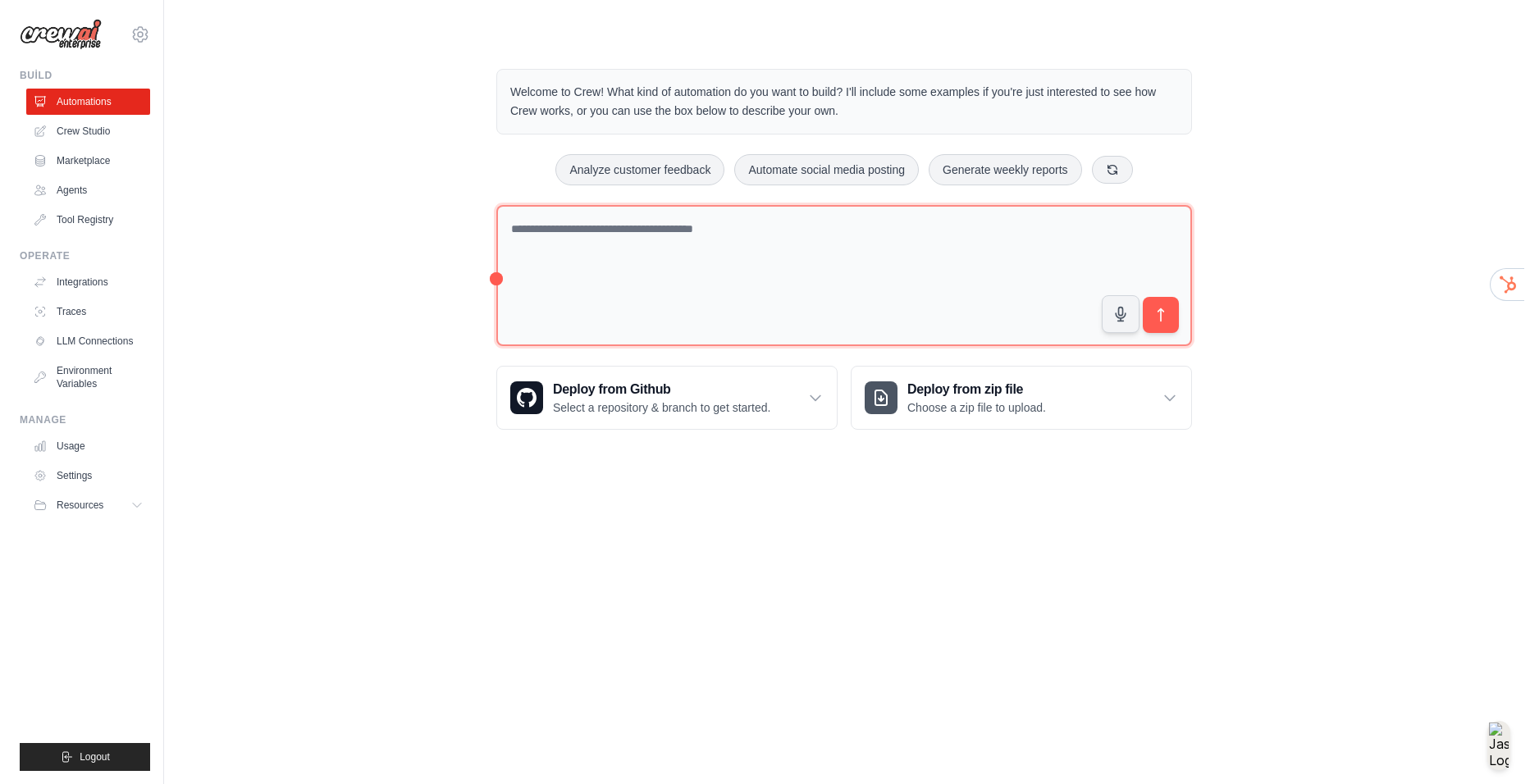
scroll to position [0, 0]
